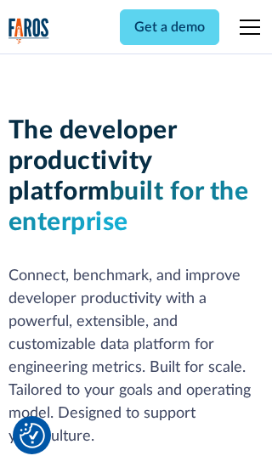
scroll to position [257, 0]
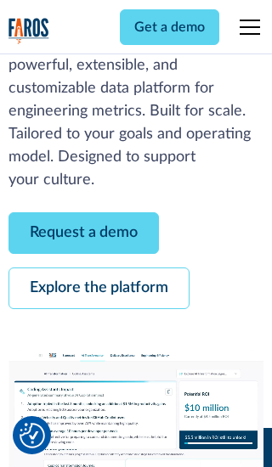
click at [83, 233] on link "Request a demo" at bounding box center [83, 233] width 150 height 42
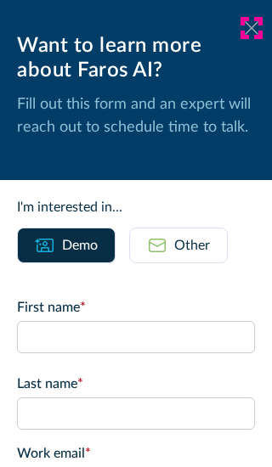
click at [251, 28] on icon at bounding box center [252, 27] width 14 height 13
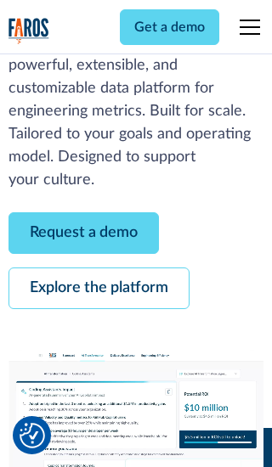
scroll to position [312, 0]
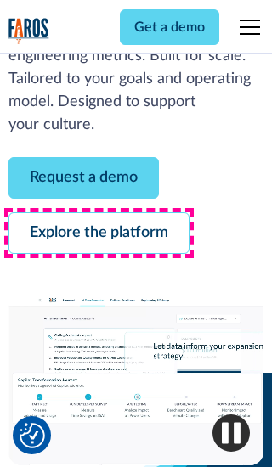
click at [99, 233] on link "Explore the platform" at bounding box center [98, 233] width 181 height 42
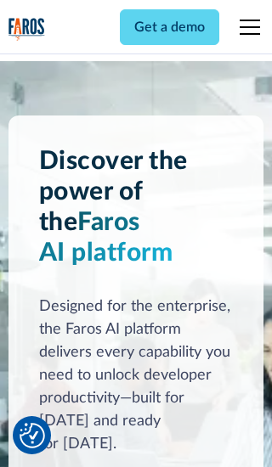
scroll to position [12769, 0]
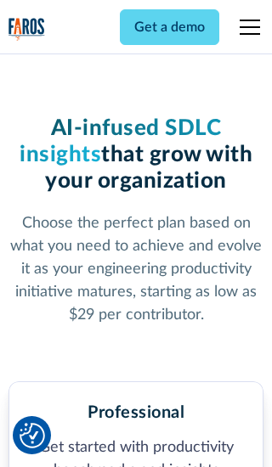
scroll to position [2640, 0]
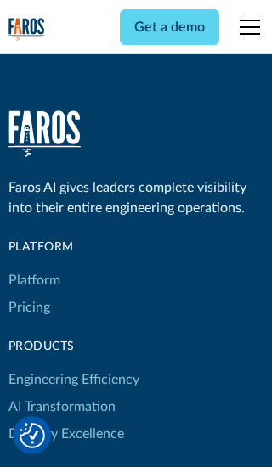
click at [33, 267] on link "Platform" at bounding box center [34, 280] width 52 height 27
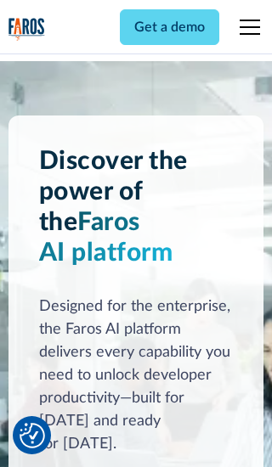
scroll to position [13314, 0]
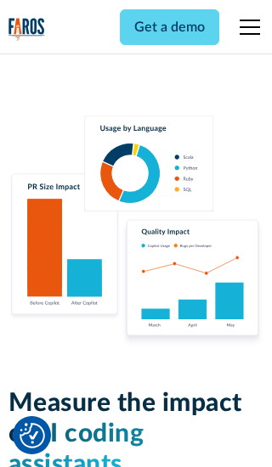
scroll to position [10565, 0]
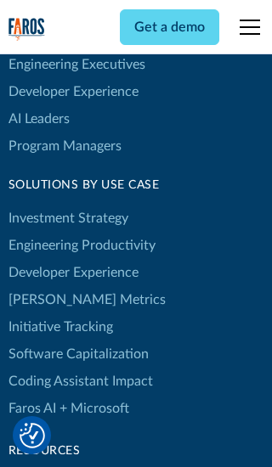
click at [51, 286] on link "[PERSON_NAME] Metrics" at bounding box center [86, 299] width 157 height 27
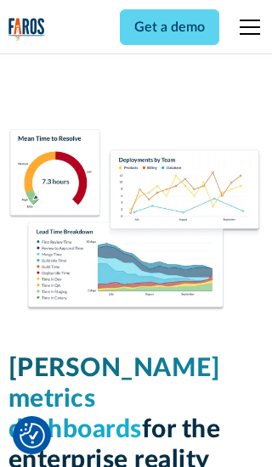
scroll to position [7446, 0]
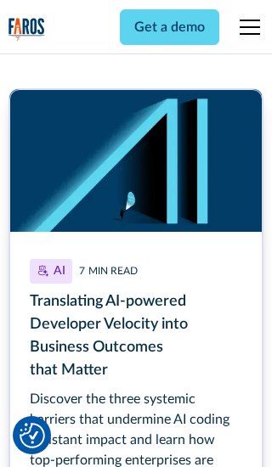
scroll to position [7685, 0]
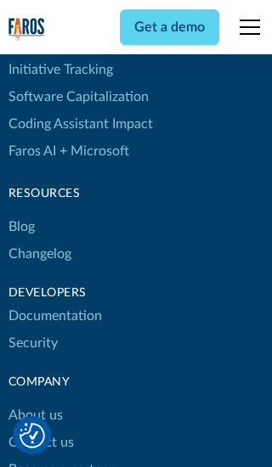
click at [39, 240] on link "Changelog" at bounding box center [39, 253] width 63 height 27
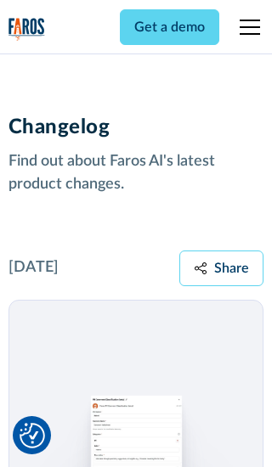
scroll to position [20528, 0]
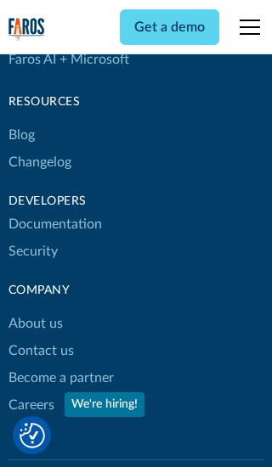
click at [35, 310] on link "About us" at bounding box center [35, 323] width 54 height 27
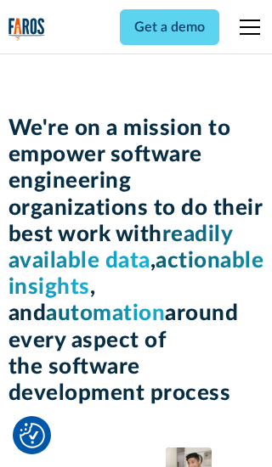
scroll to position [5866, 0]
